Goal: Information Seeking & Learning: Learn about a topic

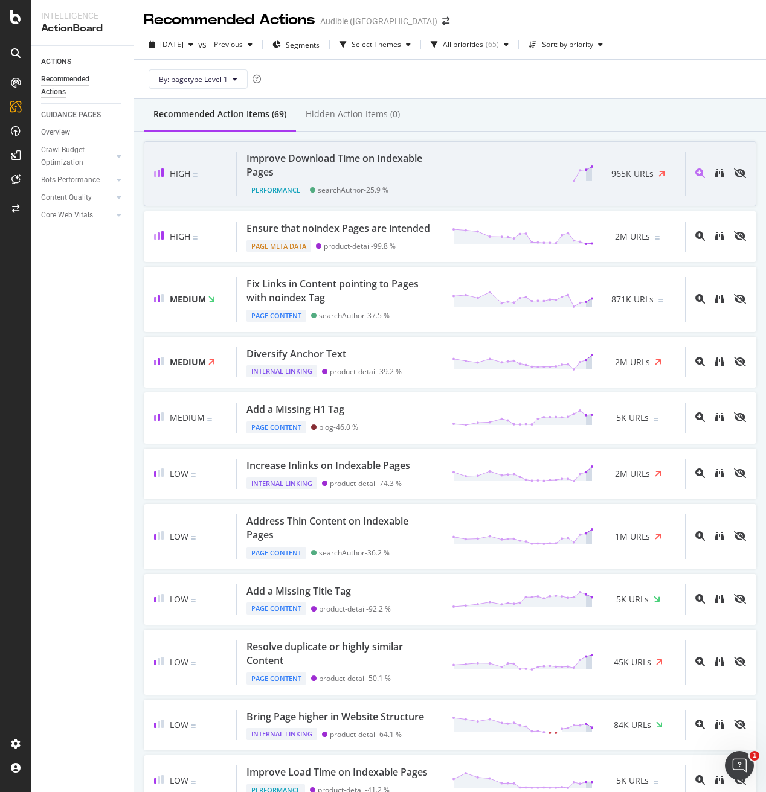
click at [473, 188] on div "Improve Download Time on Indexable Pages Performance searchAuthor - 25.9 % 965K…" at bounding box center [461, 174] width 448 height 44
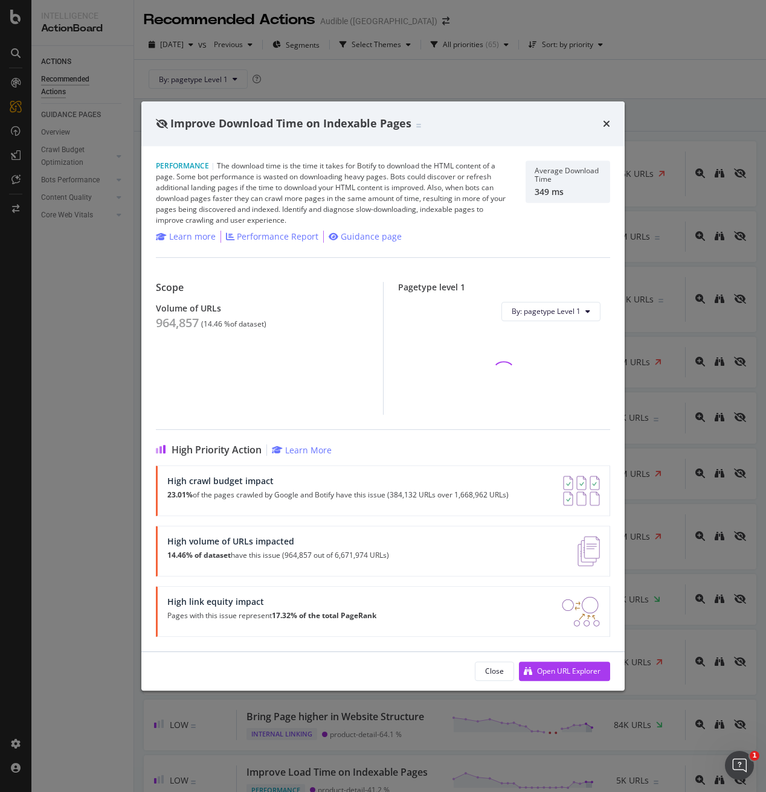
click at [608, 121] on icon "times" at bounding box center [606, 124] width 7 height 10
